Goal: Information Seeking & Learning: Check status

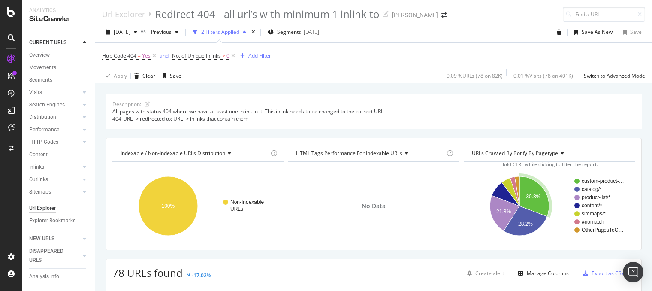
scroll to position [86, 0]
